Goal: Transaction & Acquisition: Download file/media

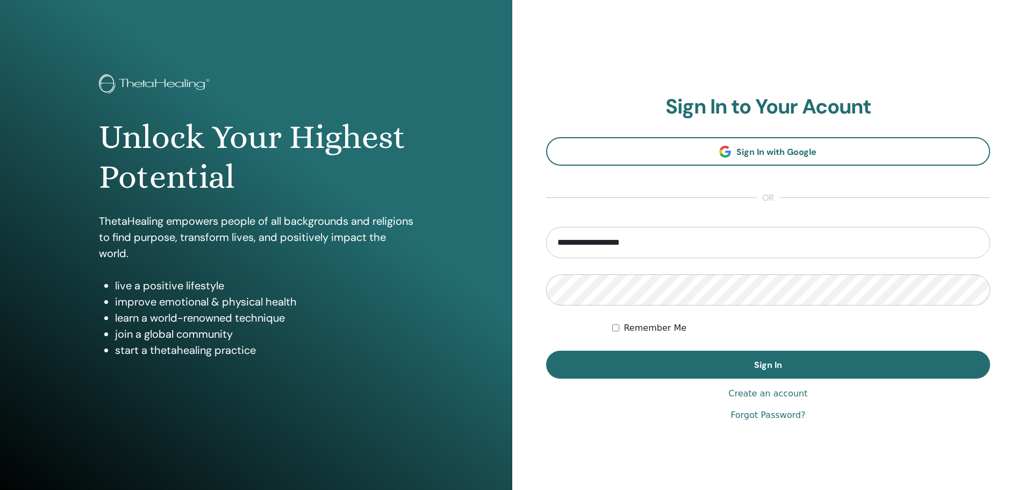
type input "**********"
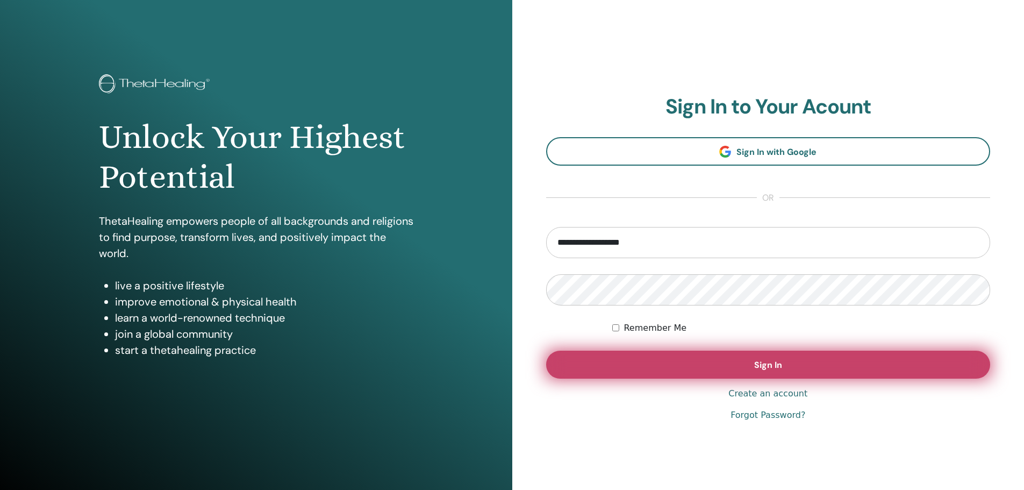
click at [766, 359] on button "Sign In" at bounding box center [768, 365] width 445 height 28
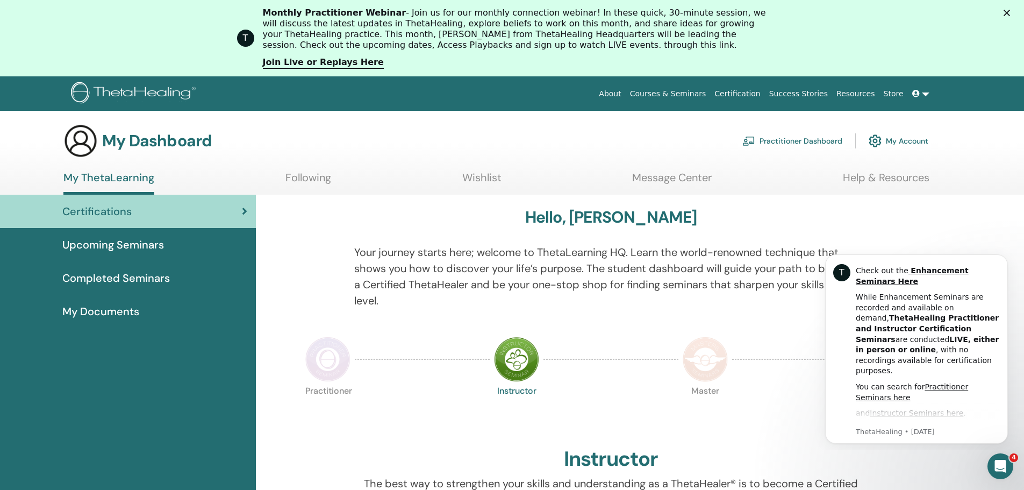
click at [213, 212] on div "Certifications" at bounding box center [128, 211] width 239 height 16
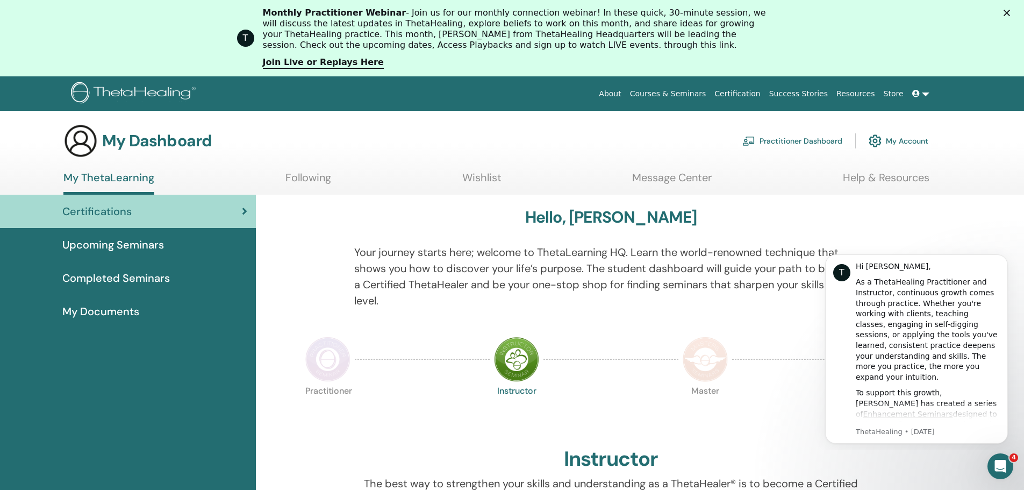
click at [101, 277] on span "Completed Seminars" at bounding box center [116, 278] width 108 height 16
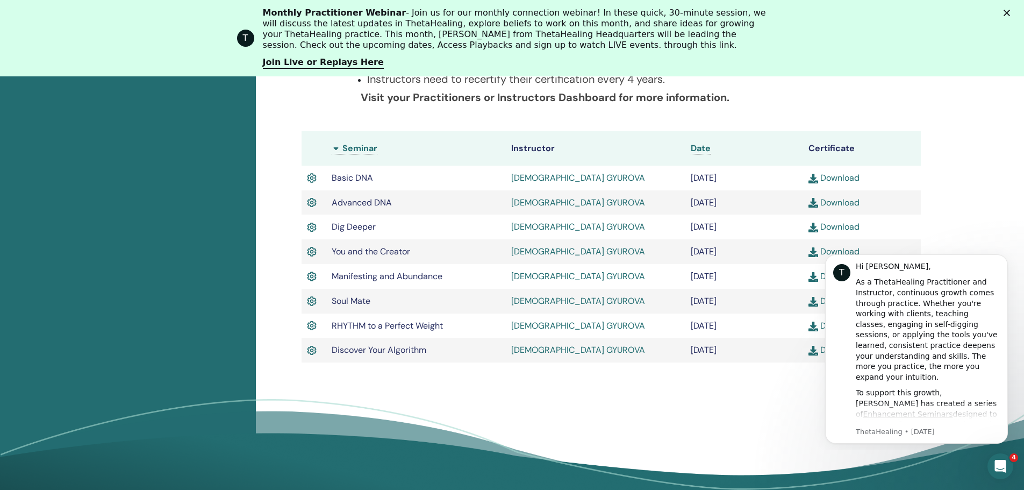
click at [1004, 259] on icon "Dismiss notification" at bounding box center [1005, 257] width 5 height 5
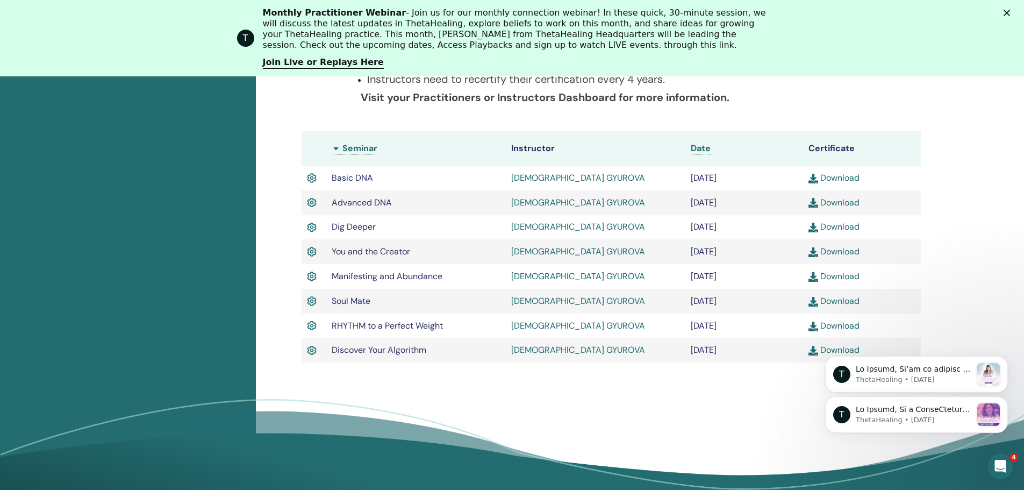
scroll to position [351, 0]
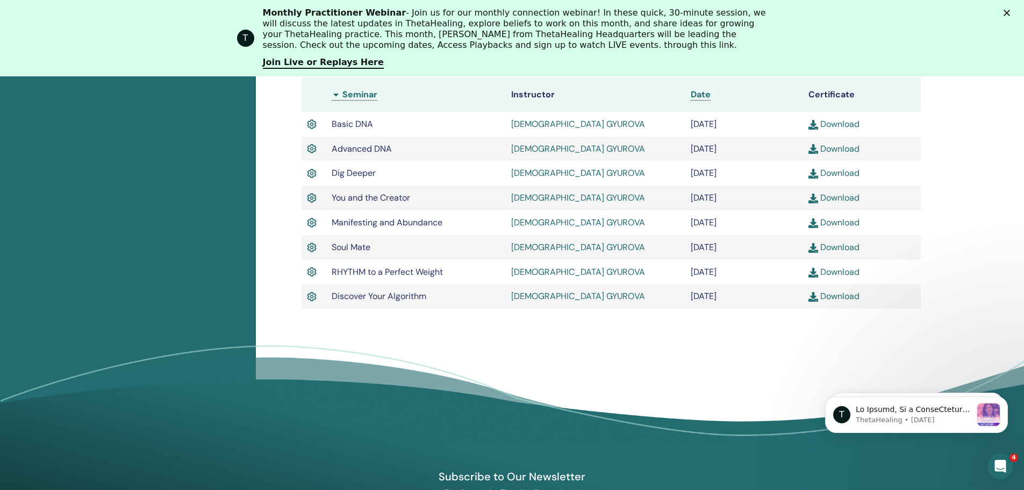
click at [840, 296] on link "Download" at bounding box center [834, 295] width 51 height 11
click at [570, 344] on div "Completed Seminars Below you can find your completed seminars. If you see missi…" at bounding box center [640, 162] width 768 height 581
